Goal: Find specific page/section: Find specific page/section

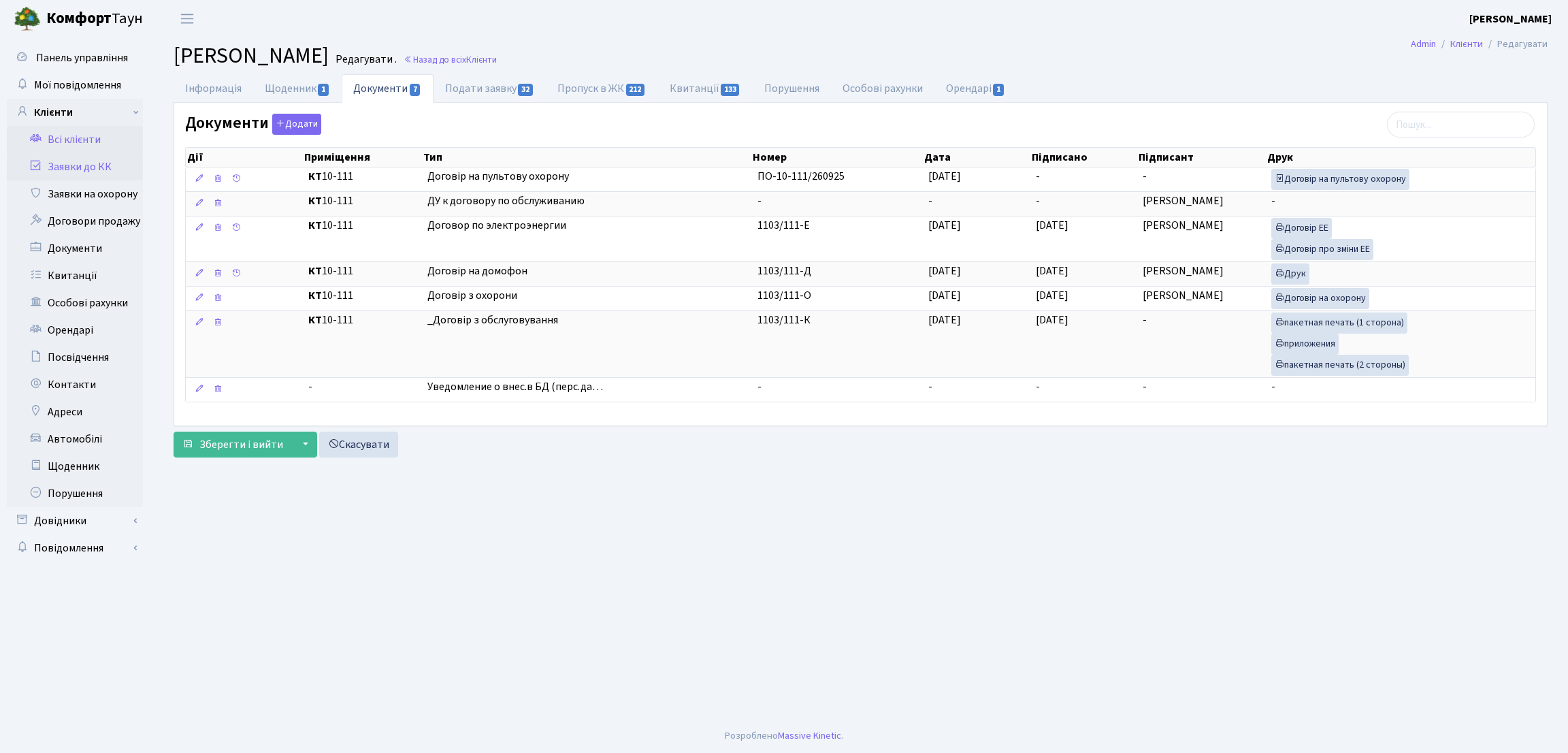
click at [56, 165] on link "Заявки до КК" at bounding box center [75, 167] width 136 height 27
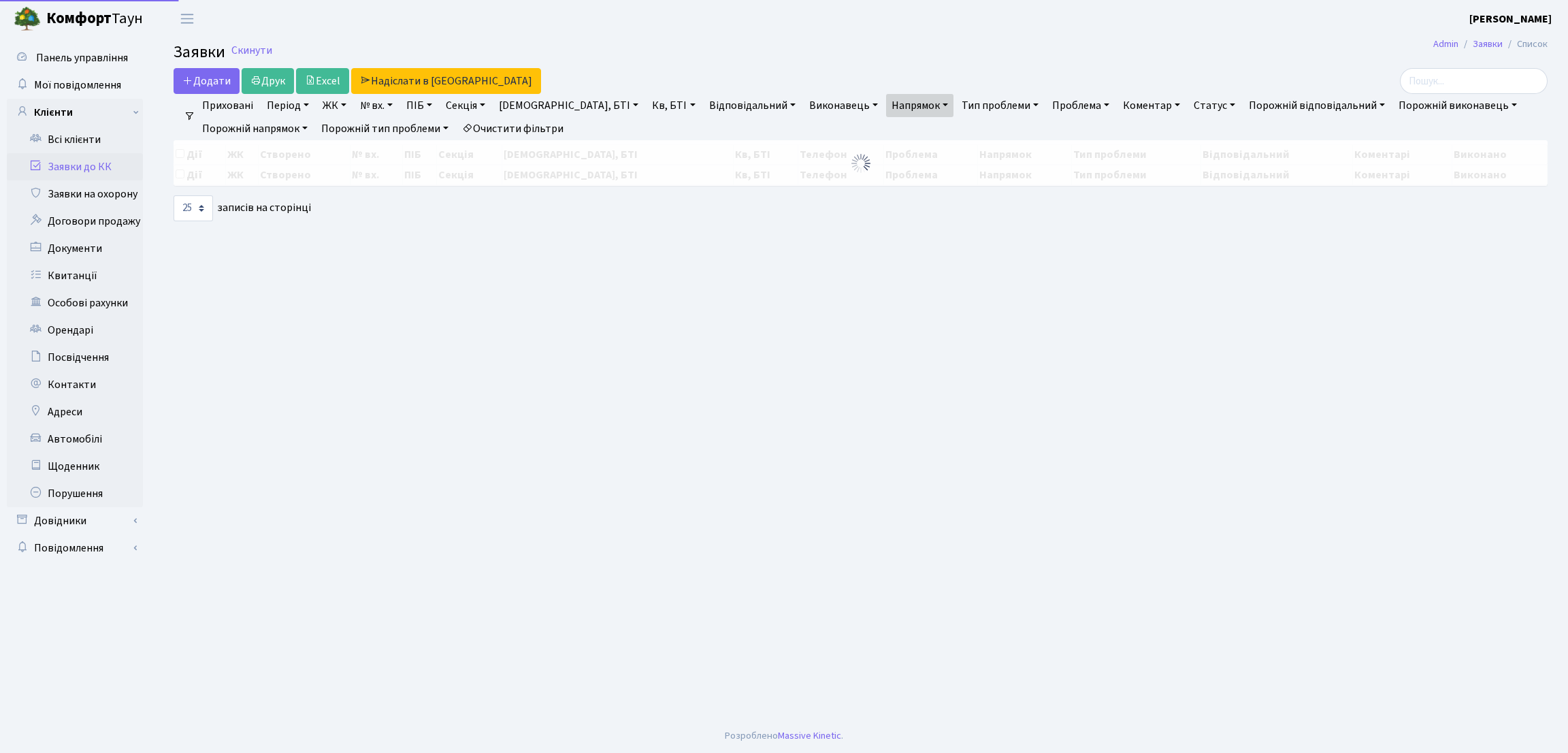
select select "25"
